Goal: Transaction & Acquisition: Purchase product/service

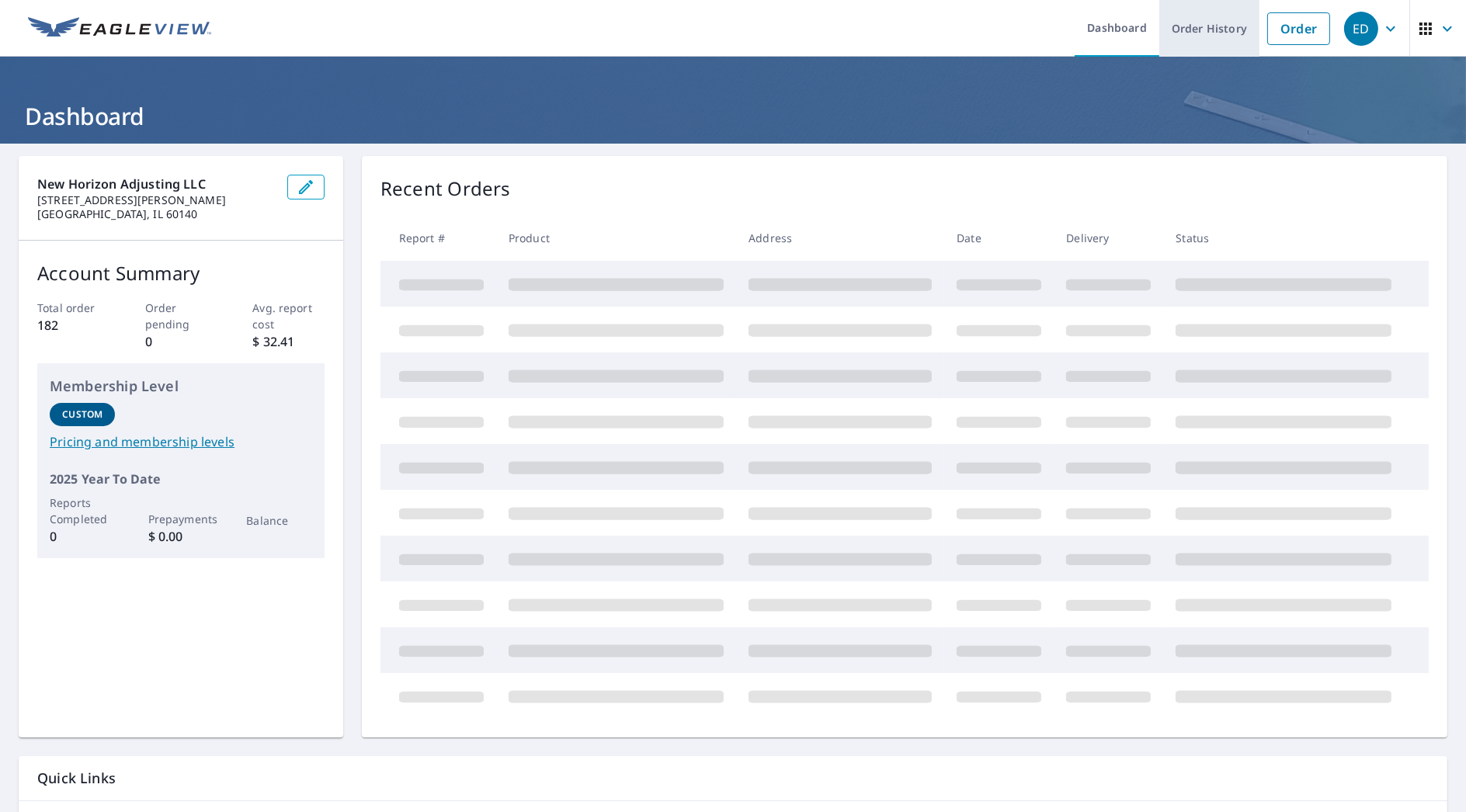
click at [1197, 33] on link "Order History" at bounding box center [1209, 28] width 100 height 56
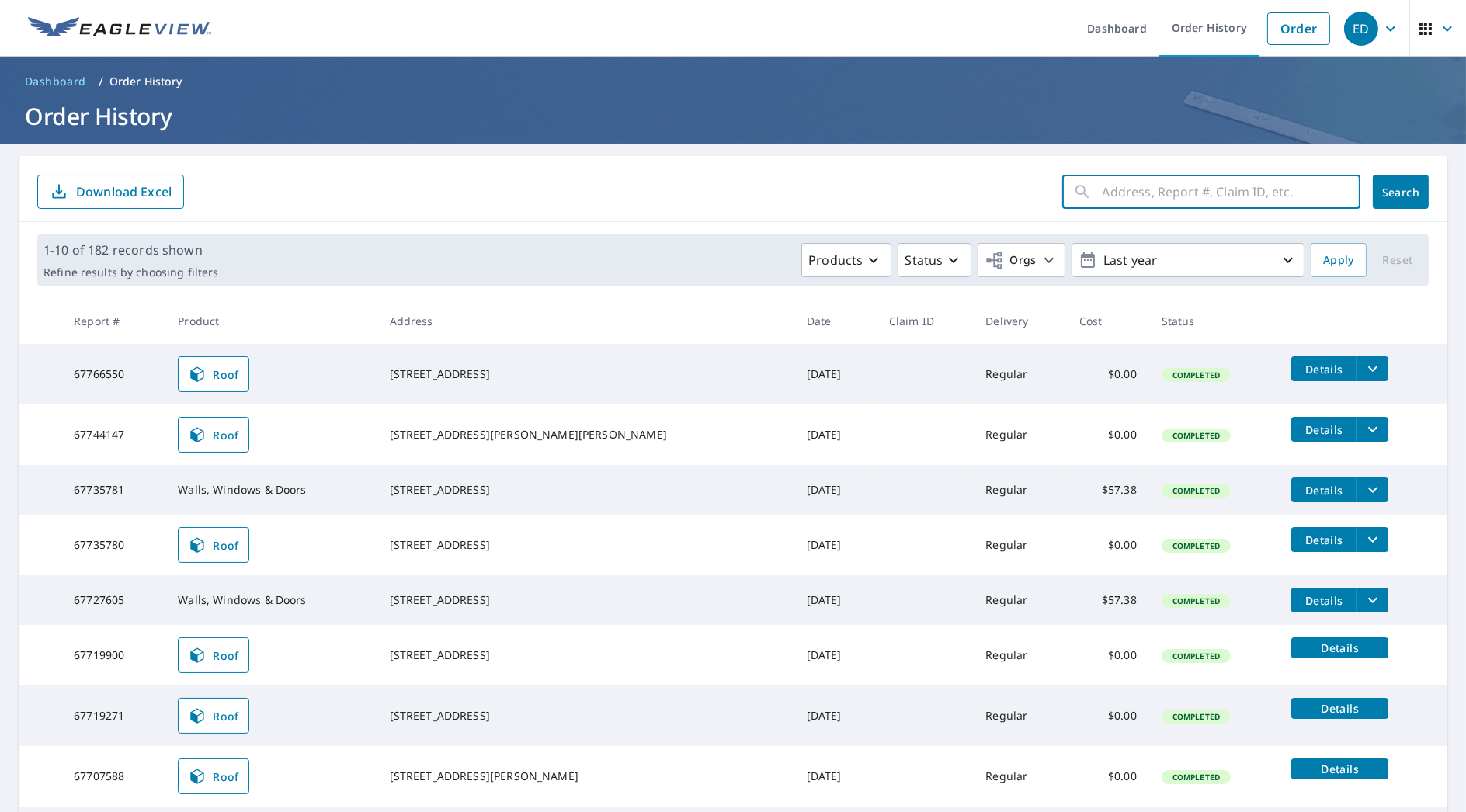
click at [1262, 180] on input "text" at bounding box center [1232, 192] width 258 height 43
type input "1742"
click button "Search" at bounding box center [1400, 192] width 56 height 34
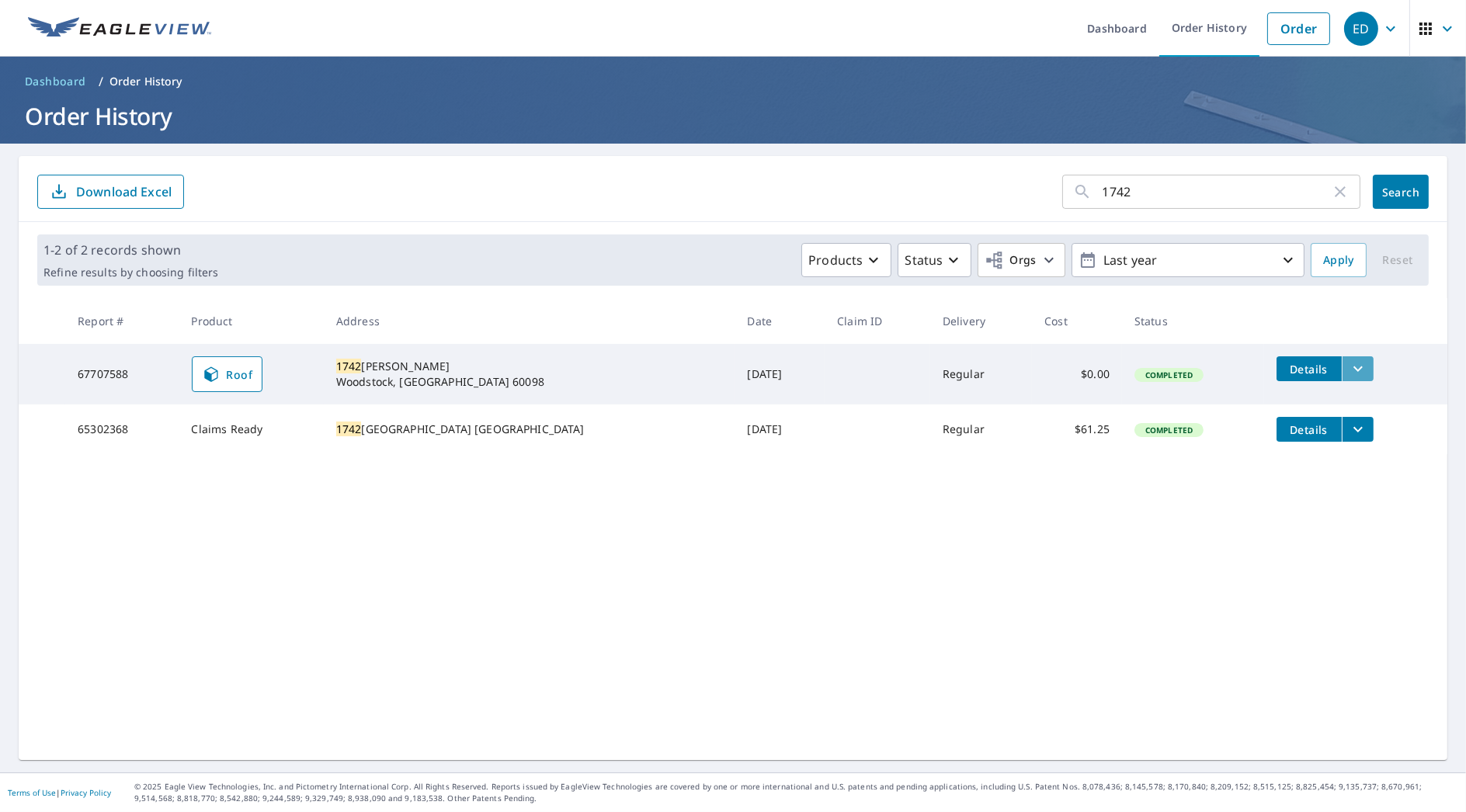
click at [1349, 373] on icon "filesDropdownBtn-67707588" at bounding box center [1359, 369] width 19 height 19
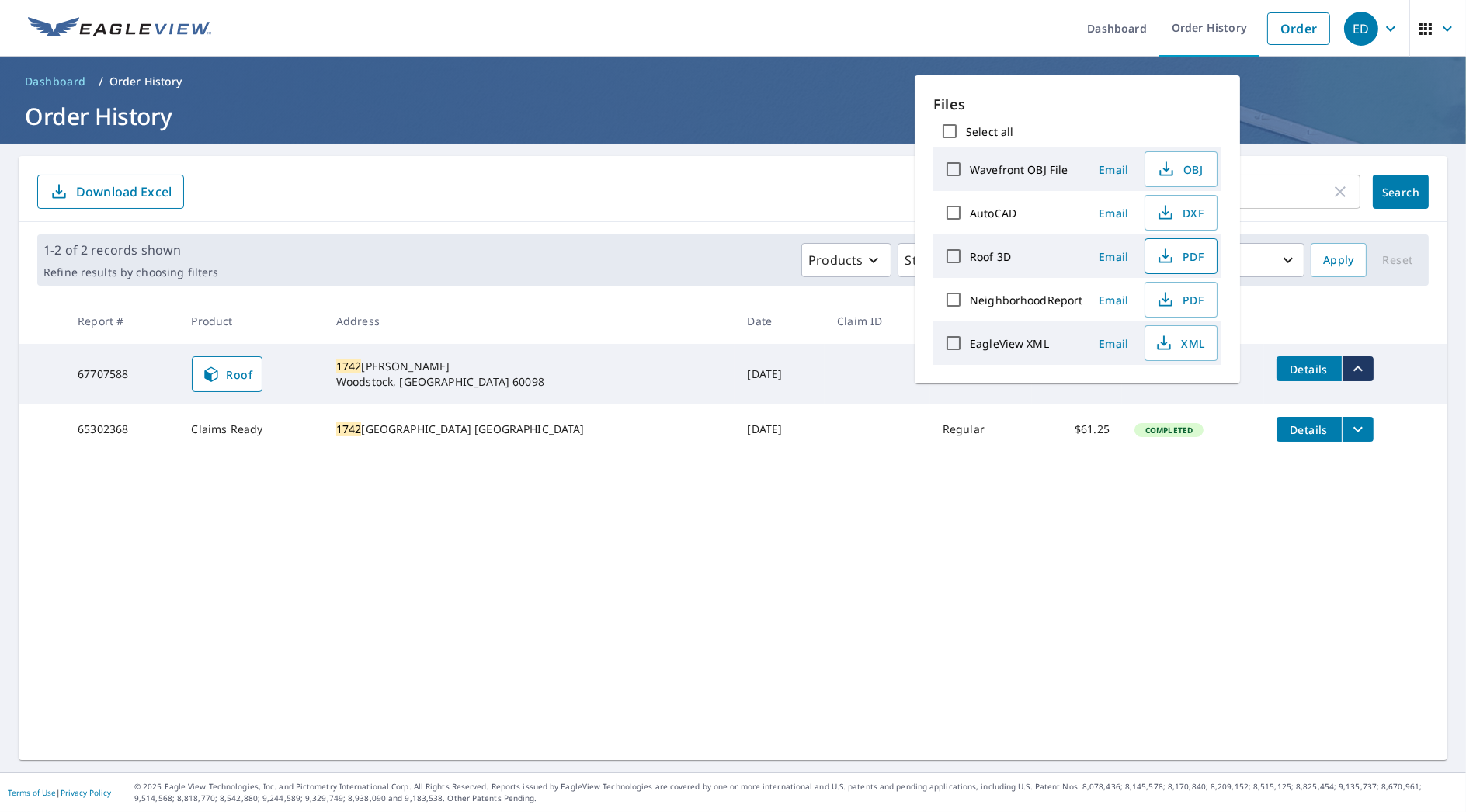
click at [1178, 255] on span "PDF" at bounding box center [1179, 256] width 50 height 19
click at [1276, 151] on main "1742 ​ Search Download Excel 1-2 of 2 records shown Refine results by choosing …" at bounding box center [733, 458] width 1466 height 629
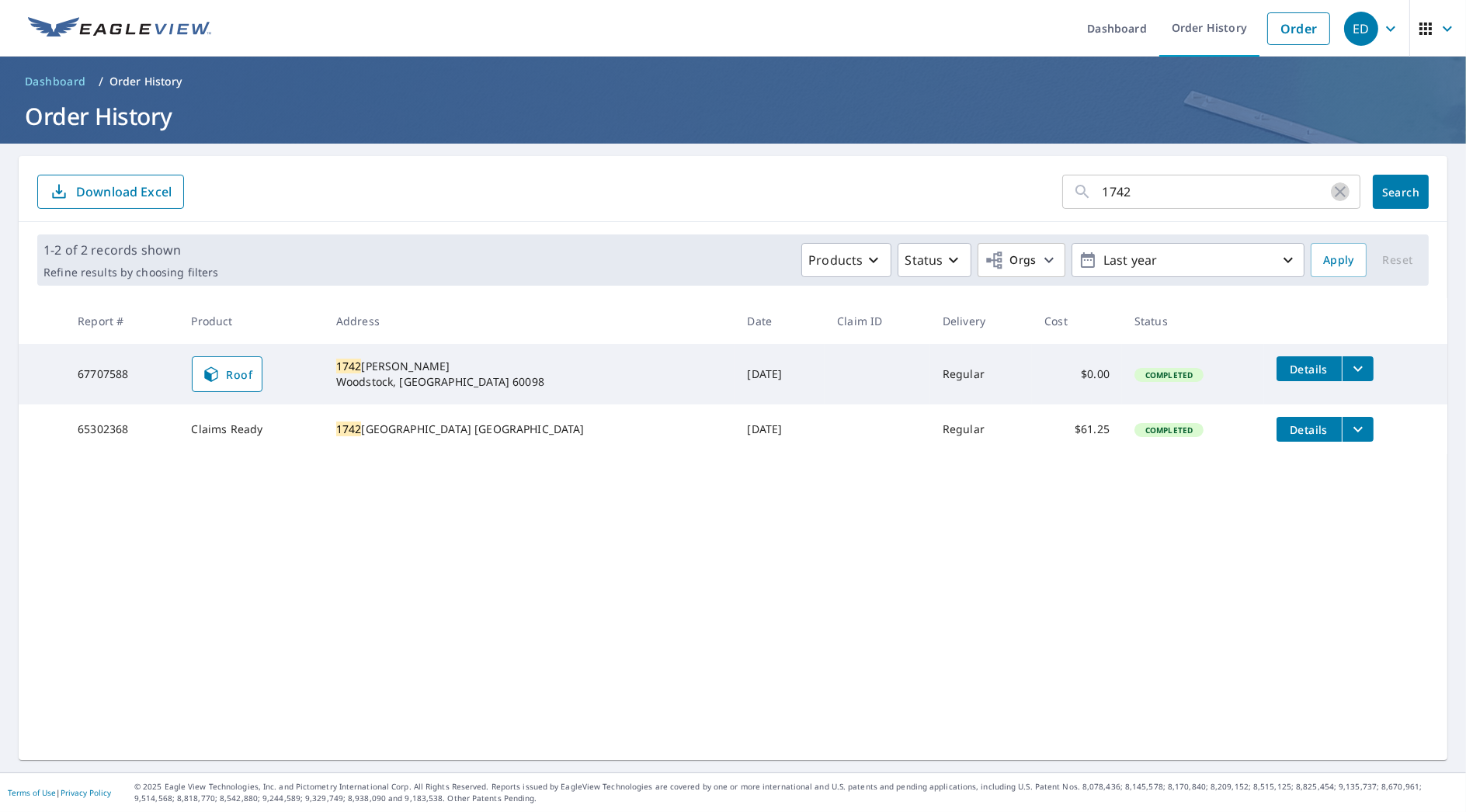
click at [1331, 192] on icon "button" at bounding box center [1341, 192] width 19 height 19
click at [1220, 187] on input "text" at bounding box center [1232, 192] width 258 height 43
type input "329"
click button "Search" at bounding box center [1400, 192] width 56 height 34
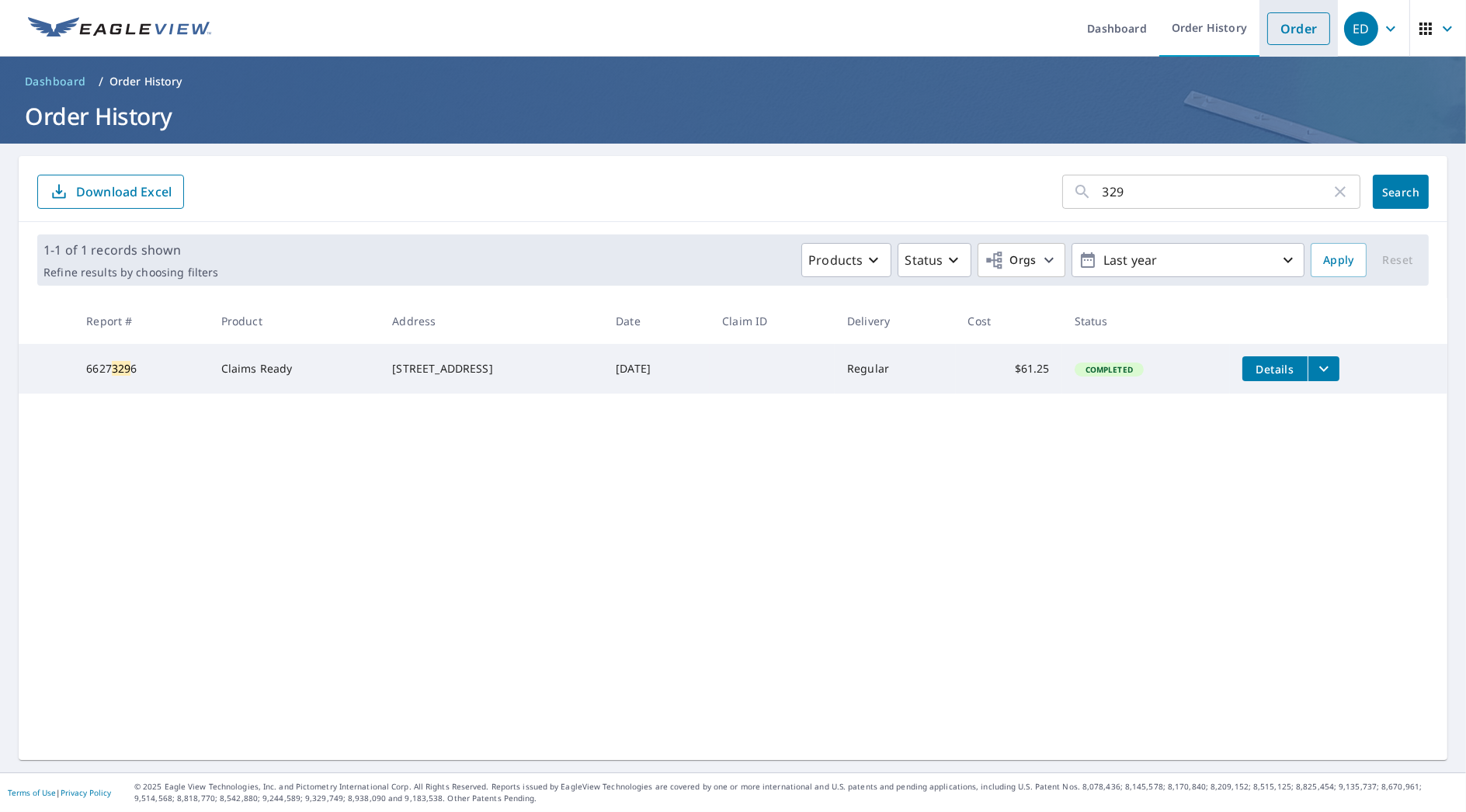
click at [1260, 44] on li "Order" at bounding box center [1299, 28] width 78 height 56
click at [1275, 26] on link "Order" at bounding box center [1299, 28] width 63 height 33
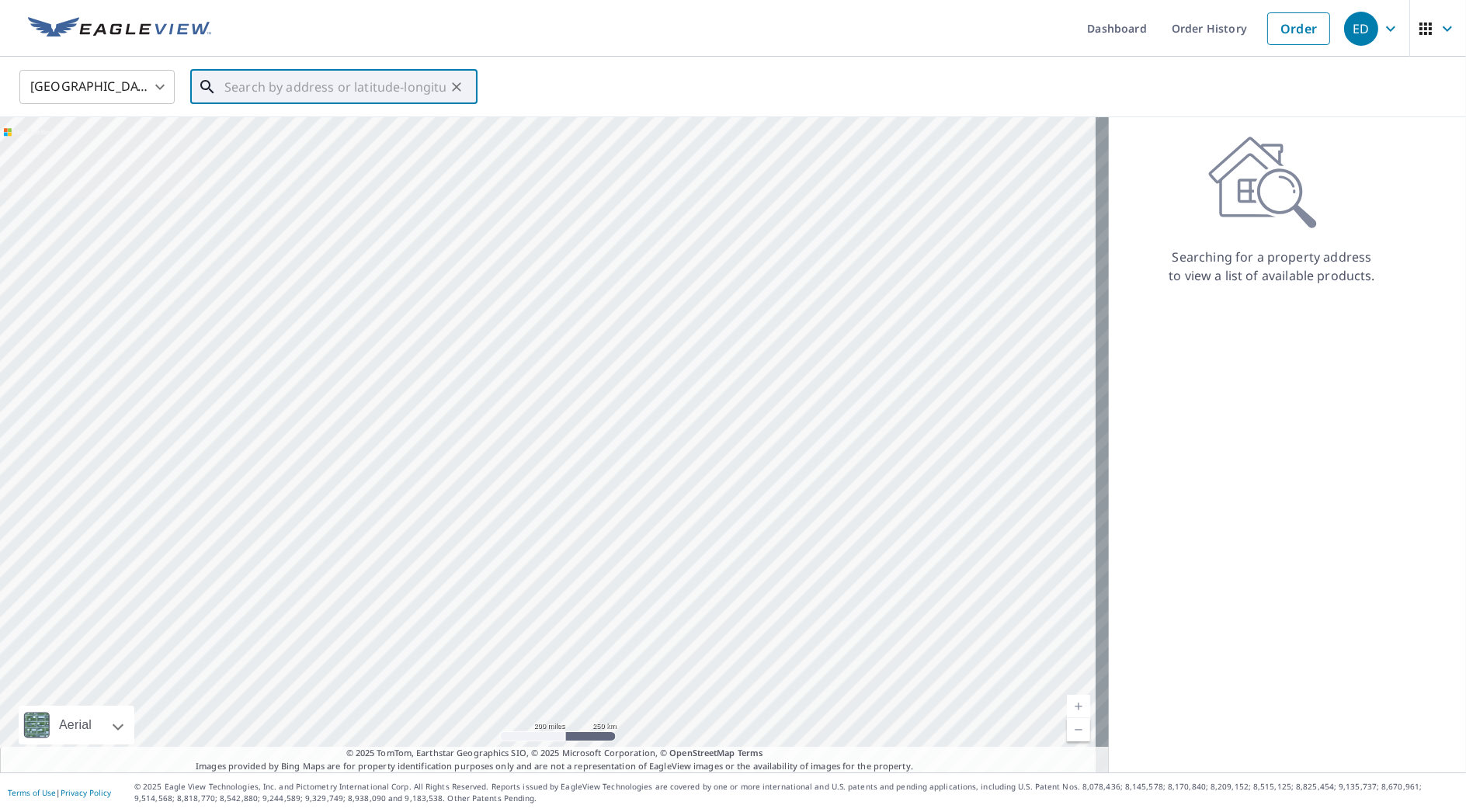
drag, startPoint x: 330, startPoint y: 82, endPoint x: 325, endPoint y: 88, distance: 7.8
click at [327, 87] on input "text" at bounding box center [335, 87] width 221 height 43
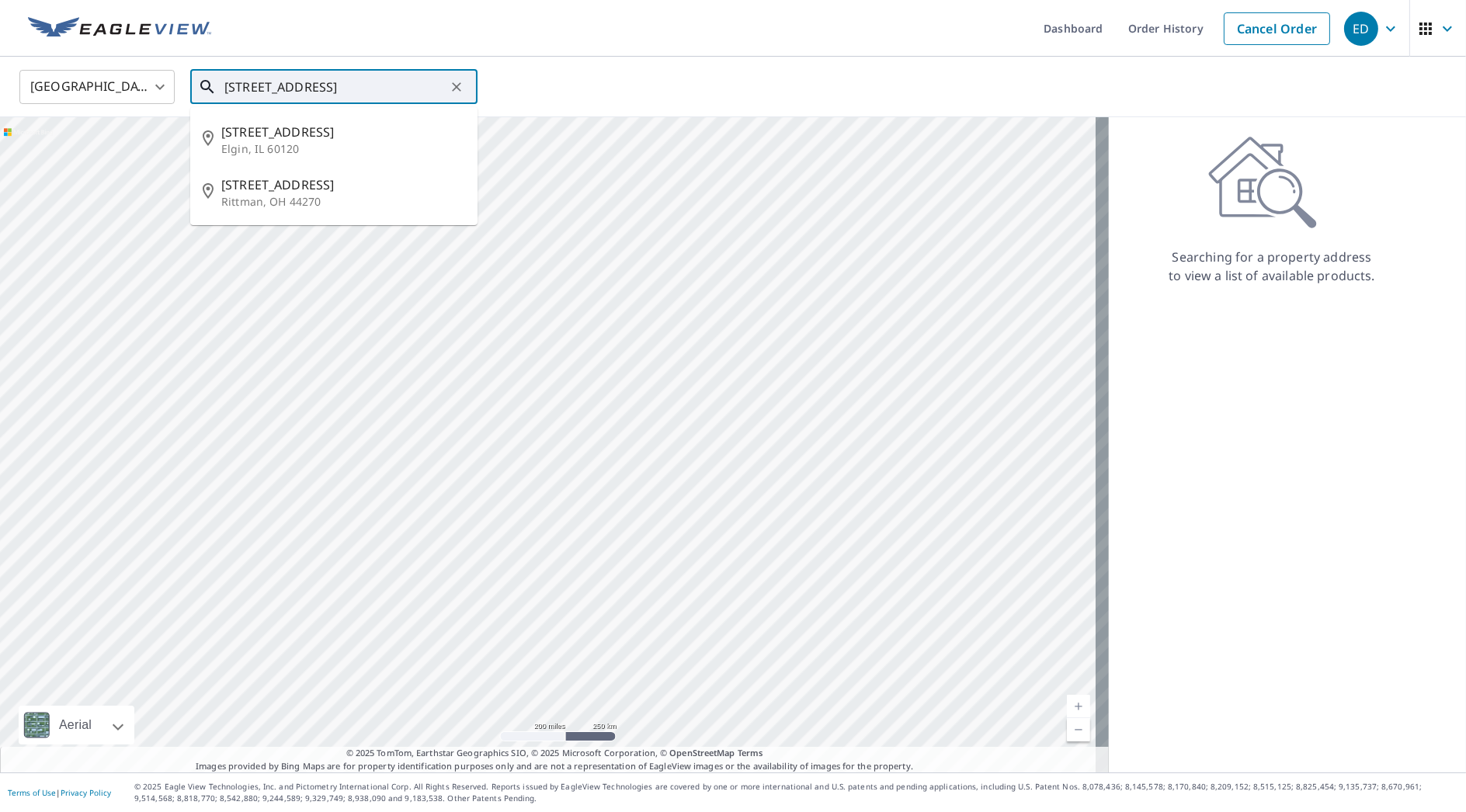
click at [319, 132] on span "[STREET_ADDRESS]" at bounding box center [343, 132] width 244 height 19
type input "[STREET_ADDRESS]"
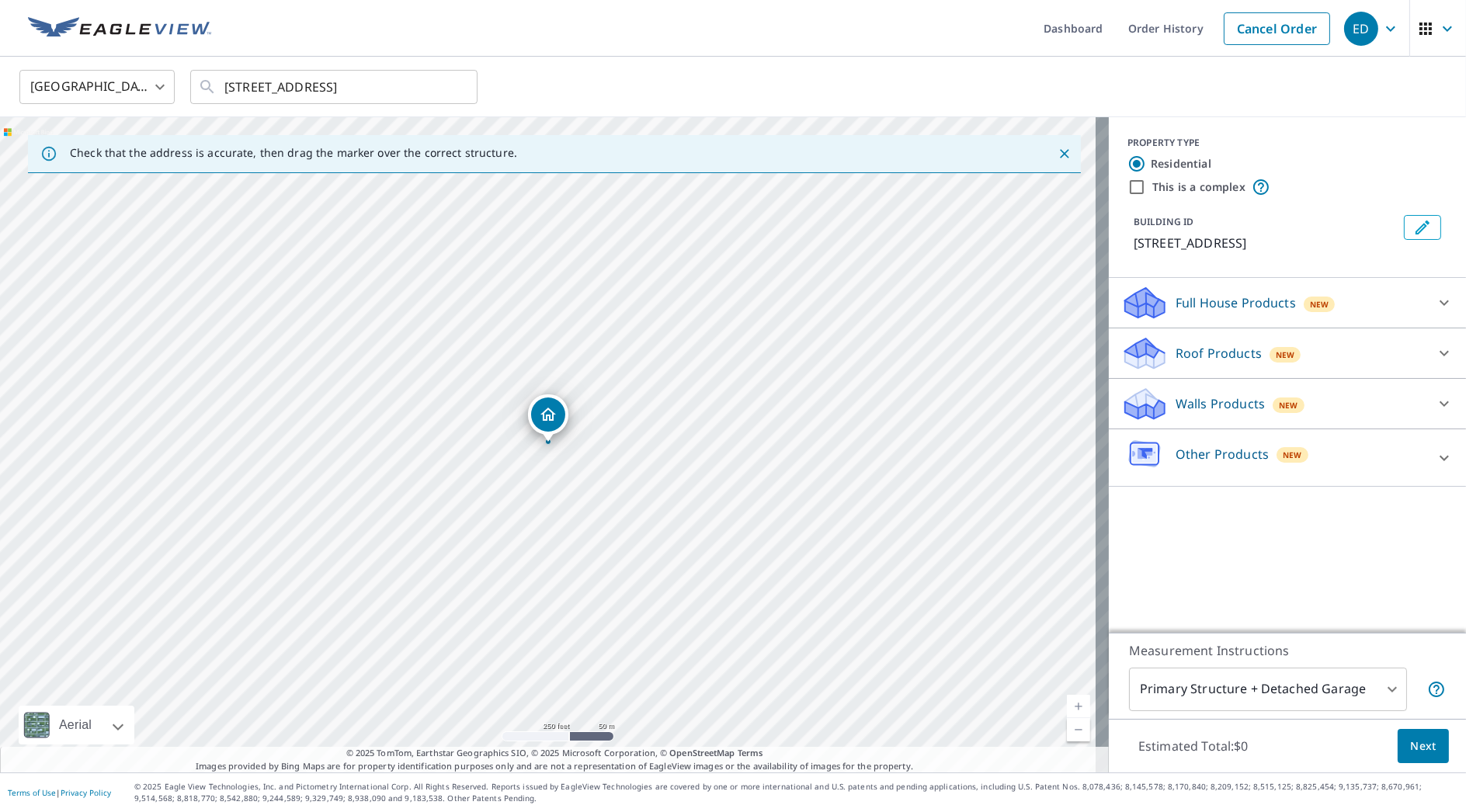
click at [1231, 347] on p "Roof Products" at bounding box center [1219, 354] width 87 height 19
click at [1139, 412] on div "Roof $0" at bounding box center [1287, 393] width 332 height 44
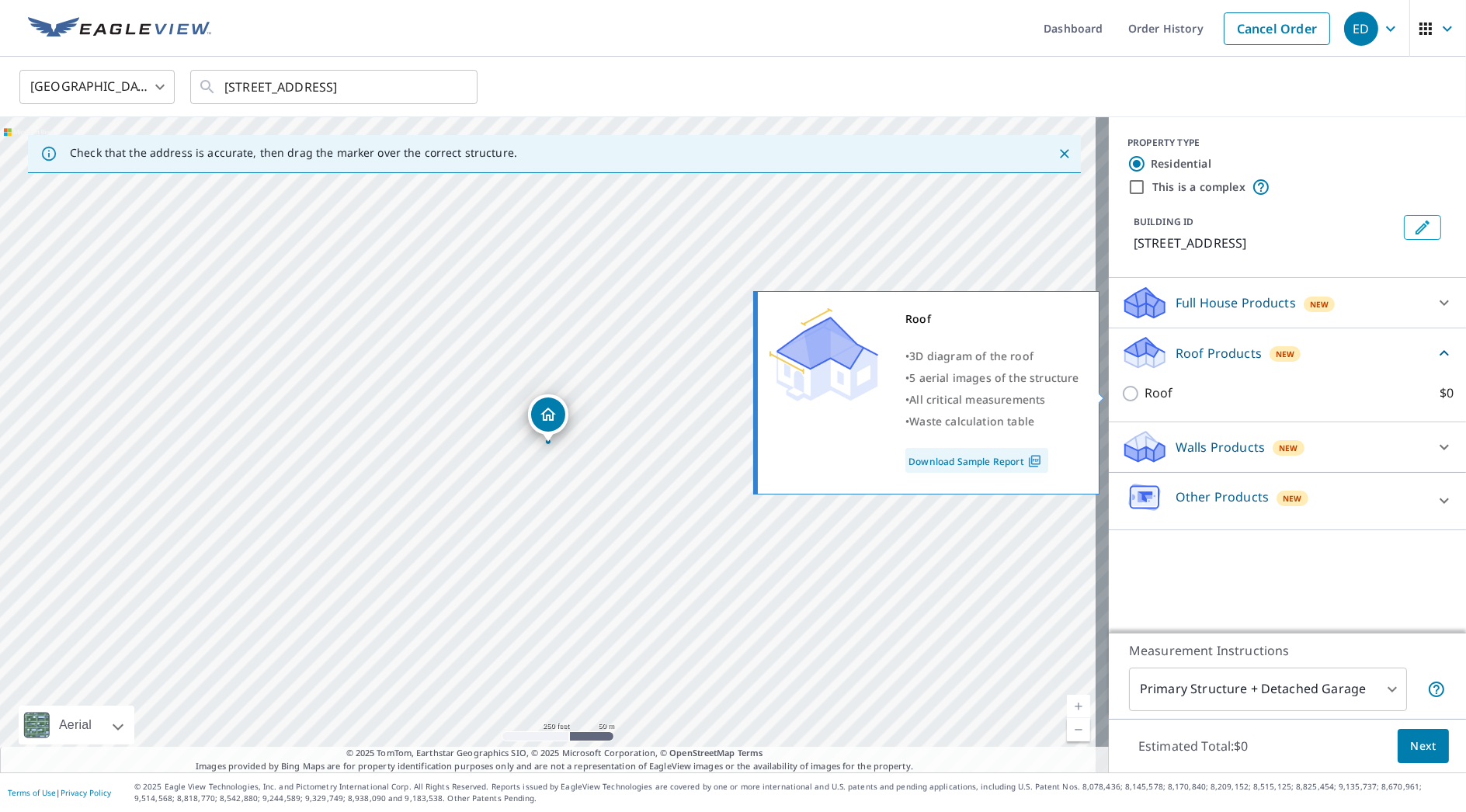
click at [1145, 390] on p "Roof" at bounding box center [1159, 393] width 29 height 20
click at [1132, 390] on input "Roof $0" at bounding box center [1133, 394] width 24 height 19
checkbox input "true"
type input "3"
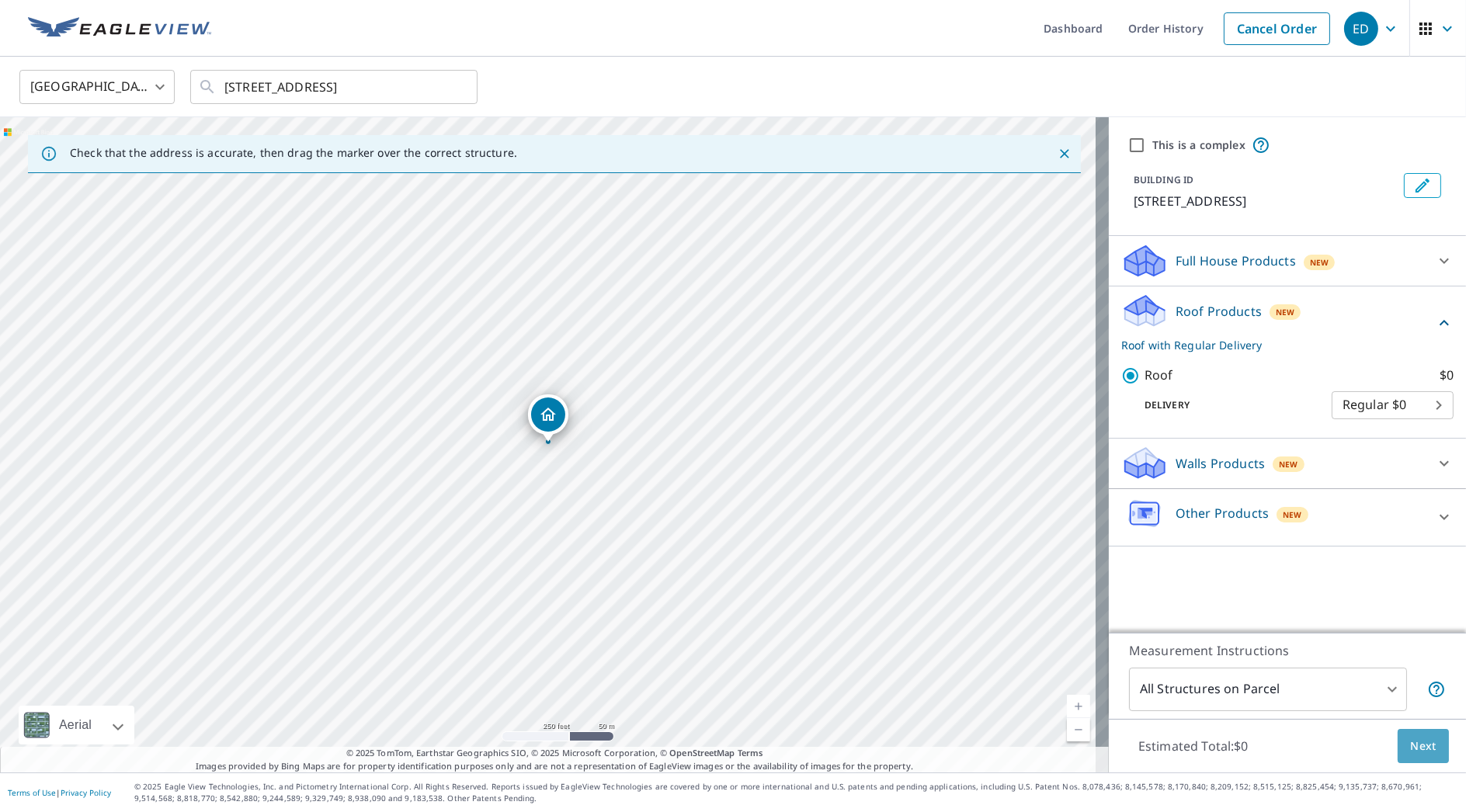
click at [1415, 748] on span "Next" at bounding box center [1424, 746] width 26 height 20
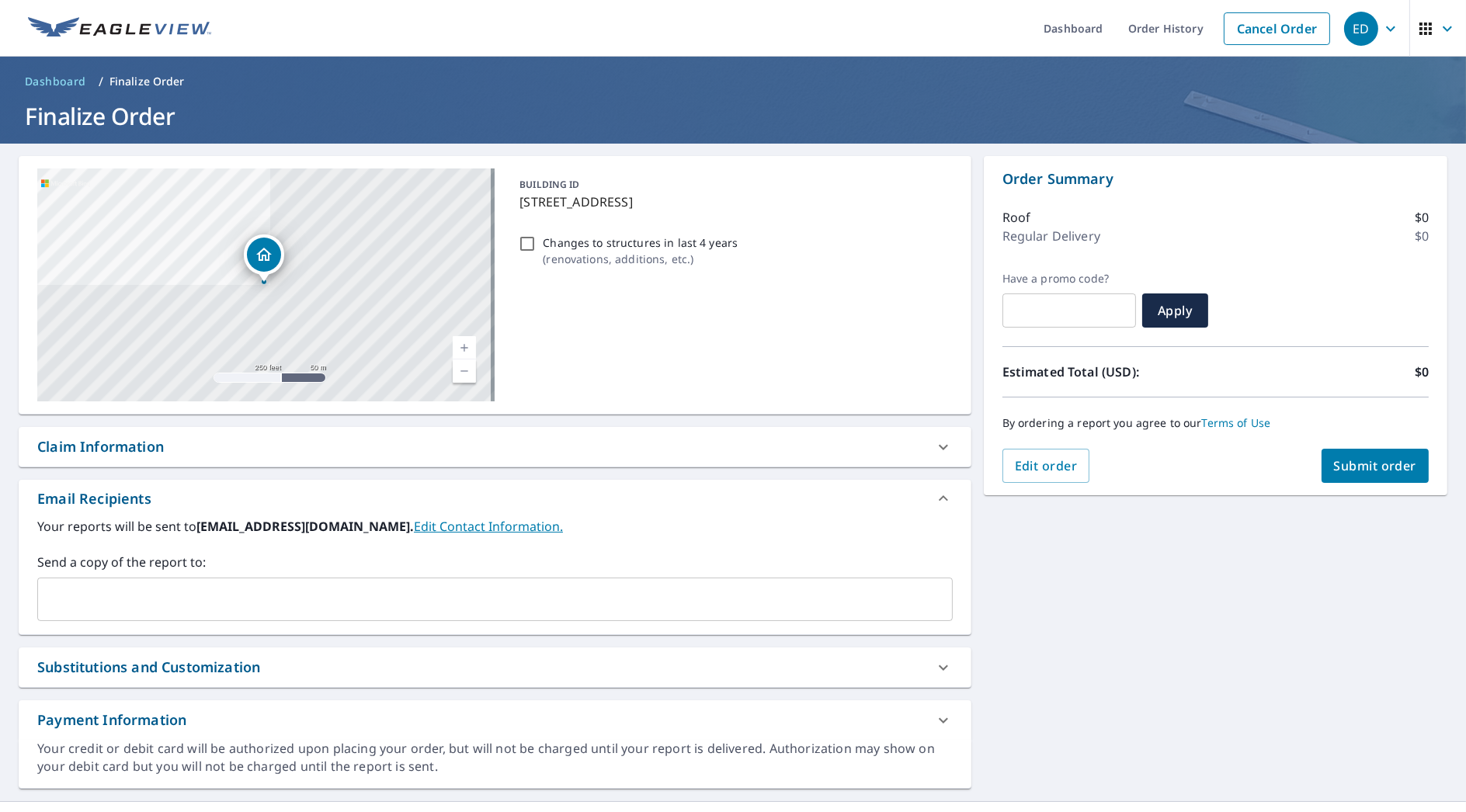
click at [1345, 452] on button "Submit order" at bounding box center [1376, 466] width 108 height 34
